Goal: Check status

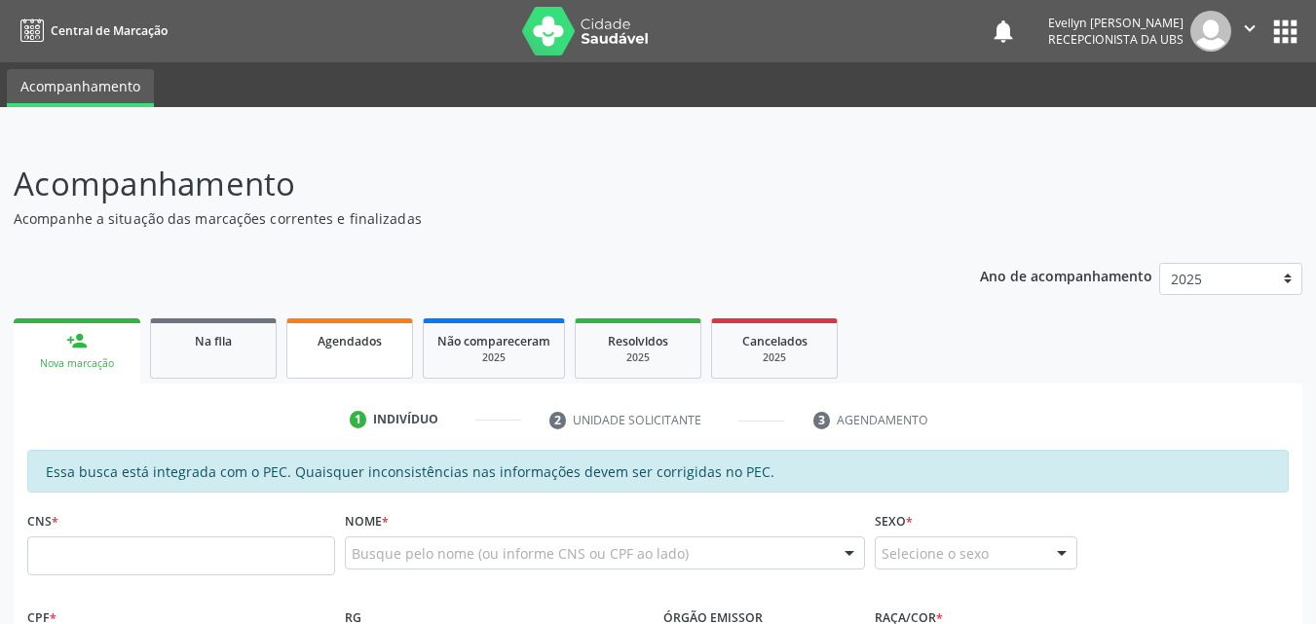
click at [390, 353] on link "Agendados" at bounding box center [349, 348] width 127 height 60
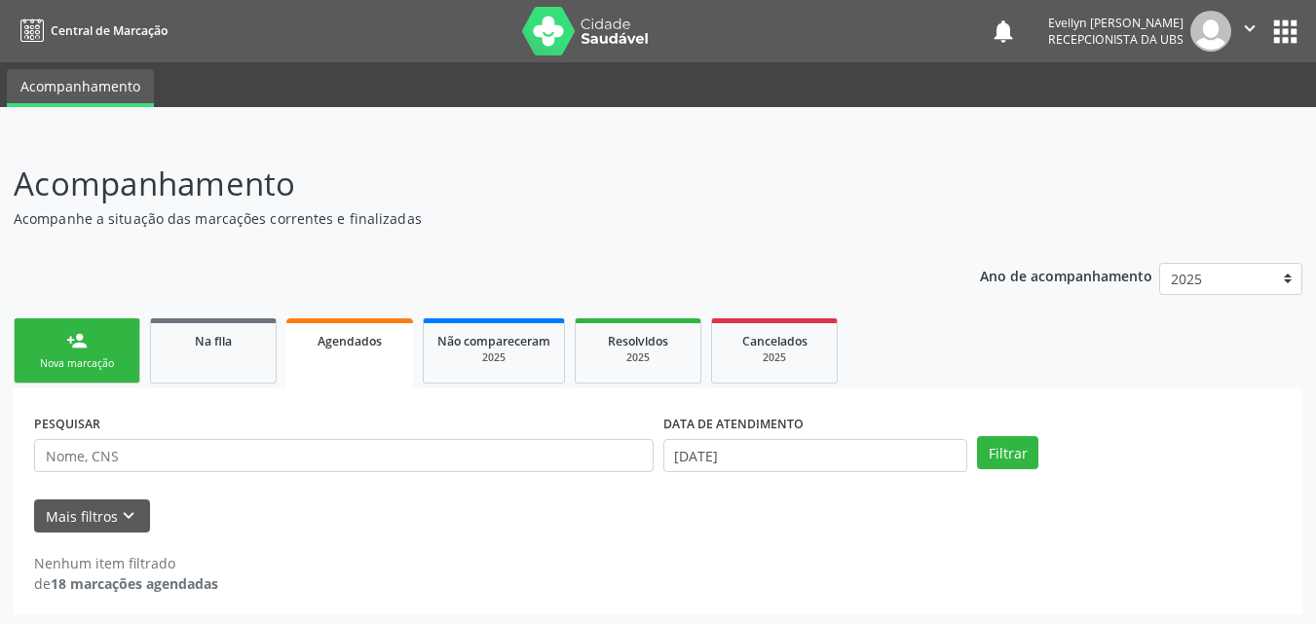
scroll to position [4, 0]
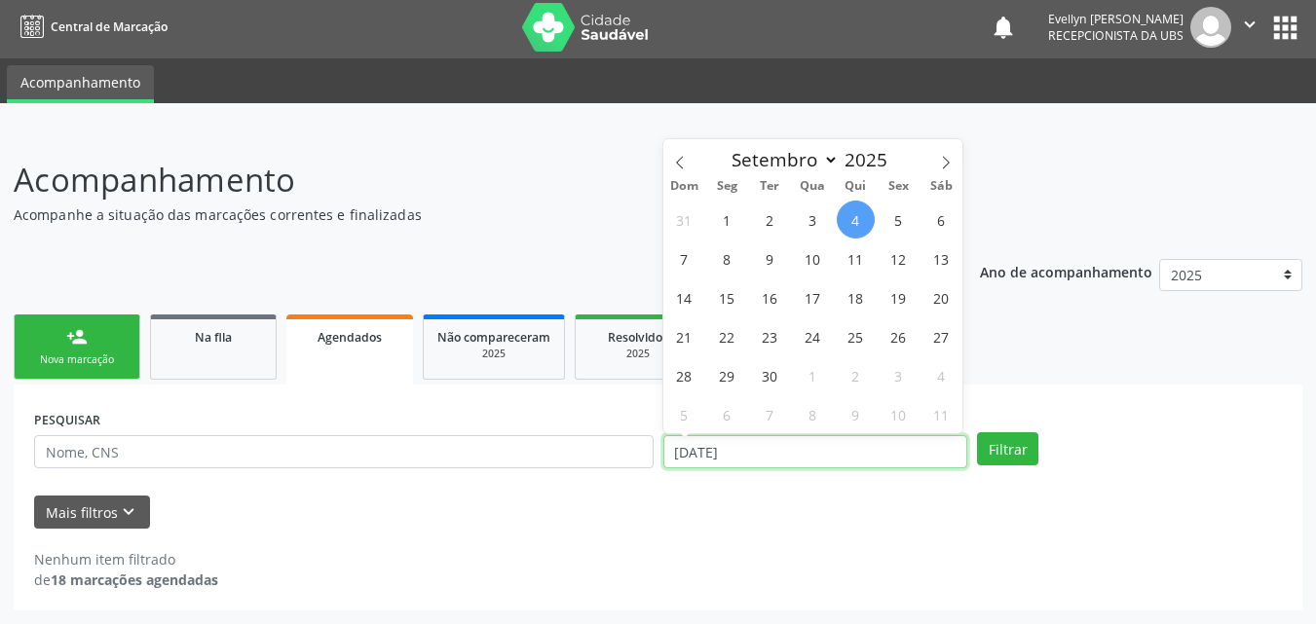
click at [775, 446] on input "[DATE]" at bounding box center [815, 451] width 305 height 33
click at [682, 160] on icon at bounding box center [680, 163] width 14 height 14
select select "7"
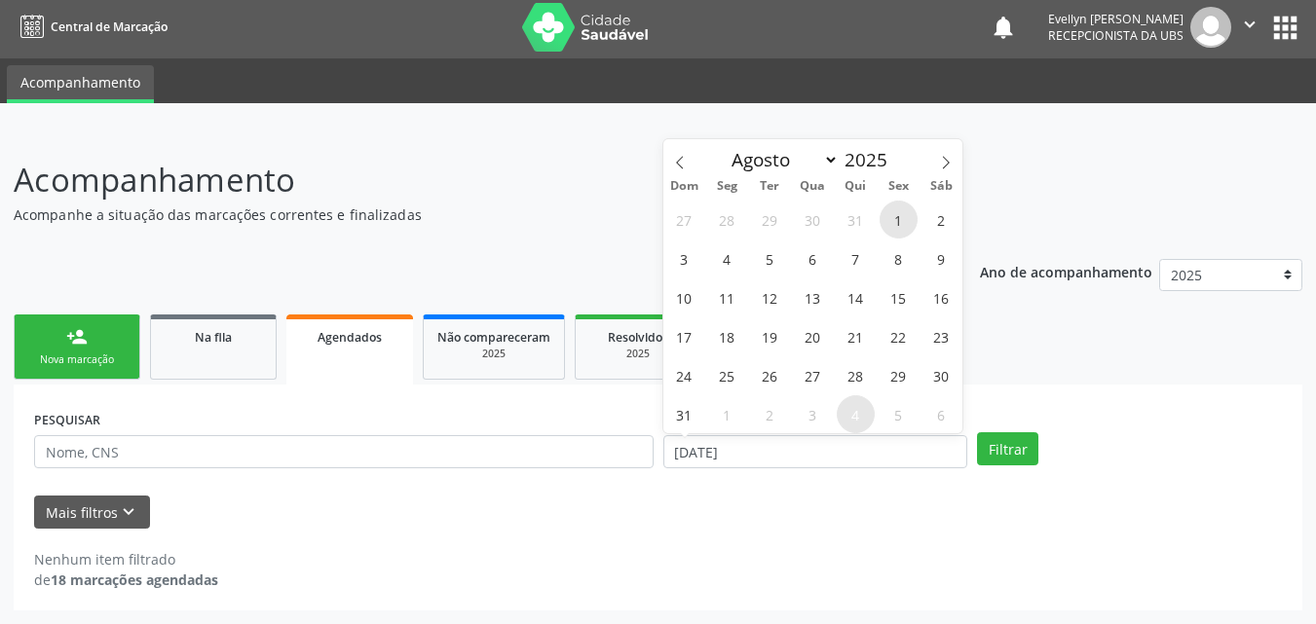
click at [897, 209] on span "1" at bounding box center [898, 220] width 38 height 38
type input "[DATE]"
click at [947, 154] on span at bounding box center [945, 155] width 33 height 33
select select "9"
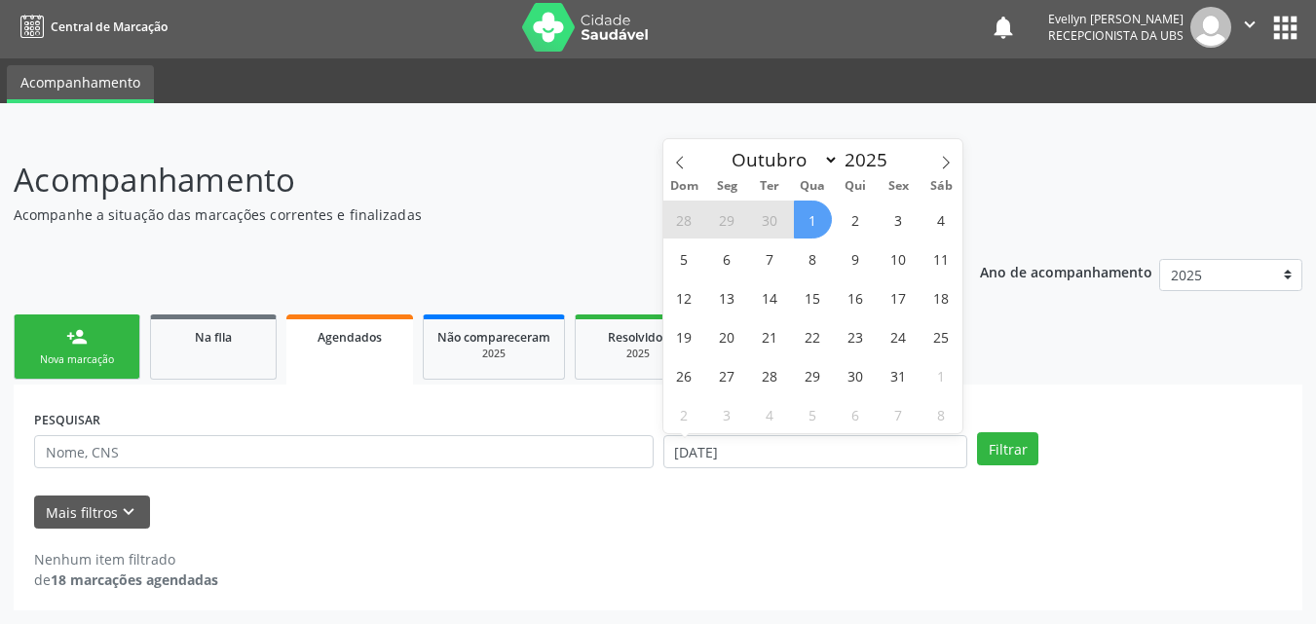
click at [825, 224] on span "1" at bounding box center [813, 220] width 38 height 38
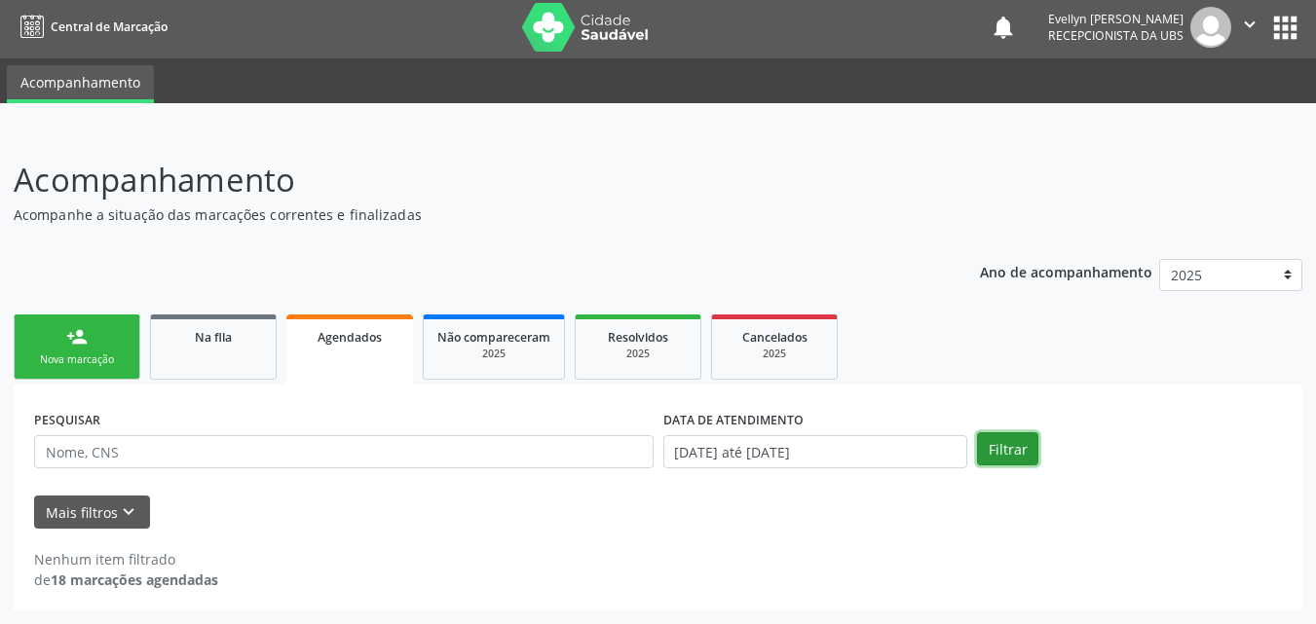
click at [1011, 443] on button "Filtrar" at bounding box center [1007, 448] width 61 height 33
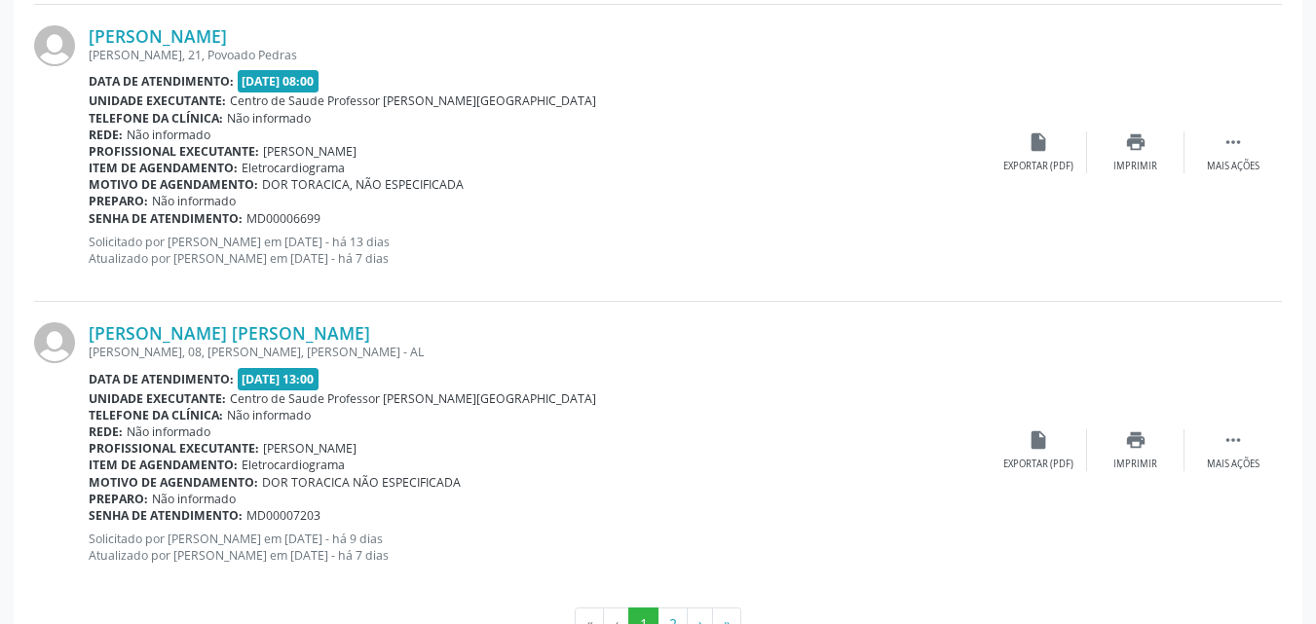
scroll to position [4520, 0]
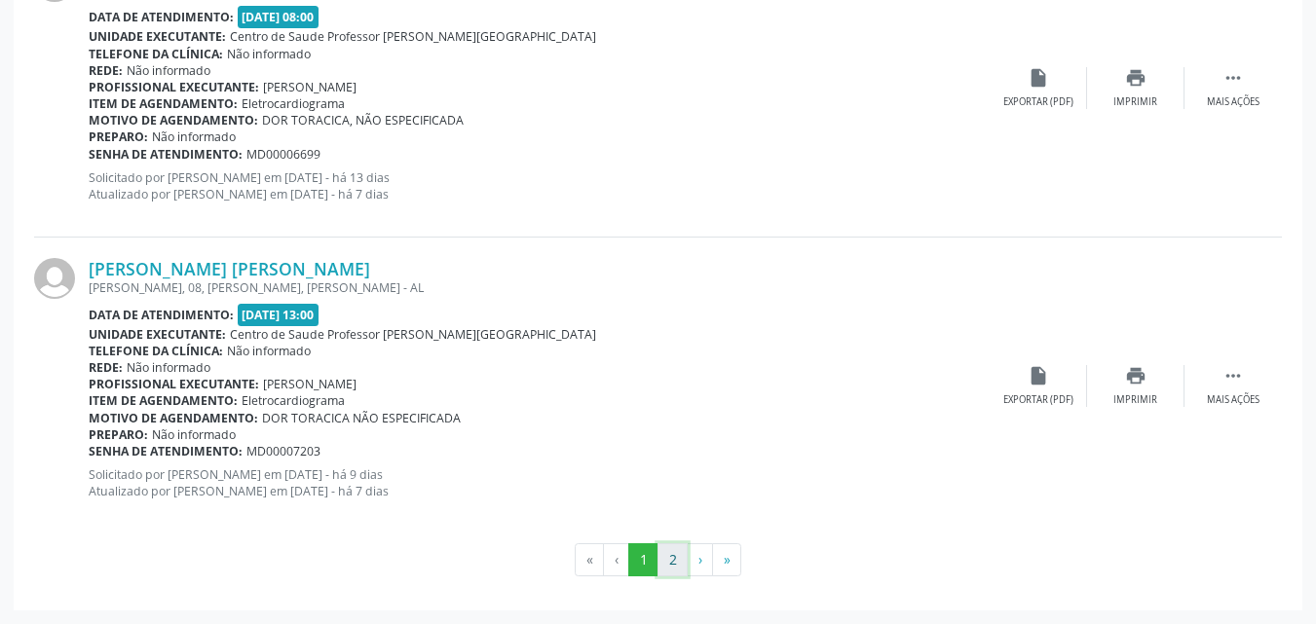
click at [672, 571] on button "2" at bounding box center [672, 559] width 30 height 33
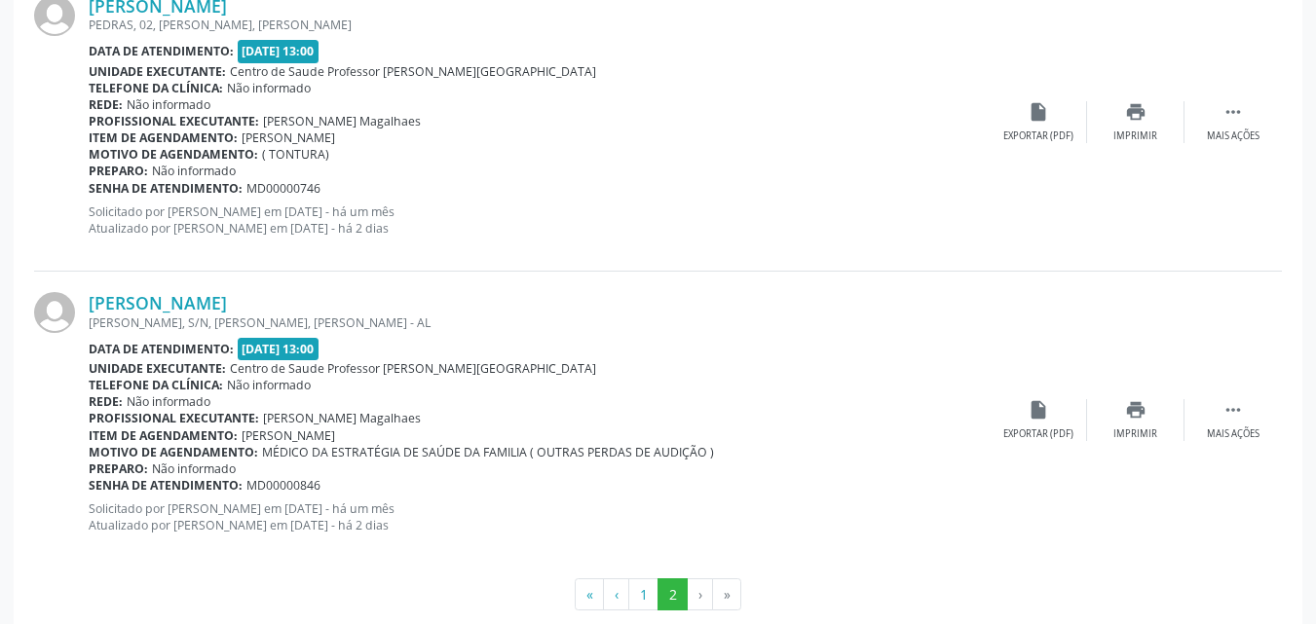
scroll to position [950, 0]
